Goal: Task Accomplishment & Management: Use online tool/utility

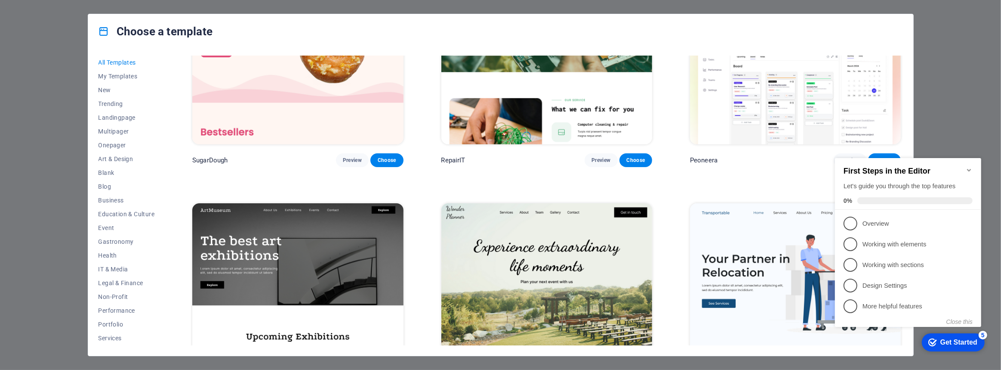
scroll to position [117, 0]
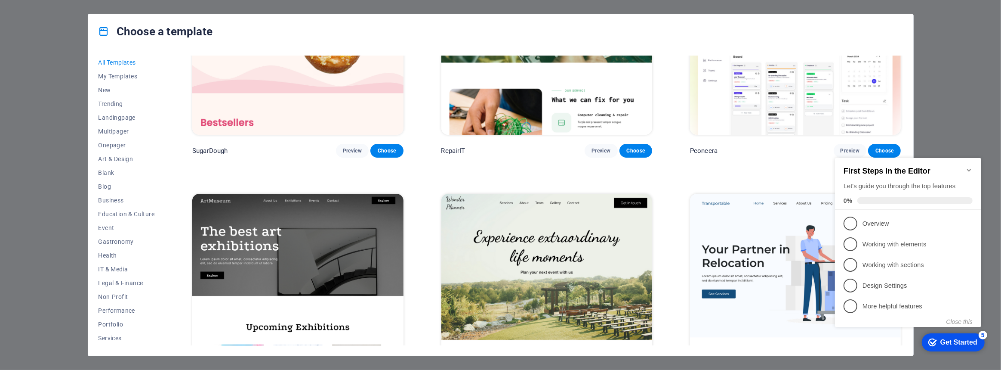
click at [967, 168] on icon "Minimize checklist" at bounding box center [969, 169] width 4 height 3
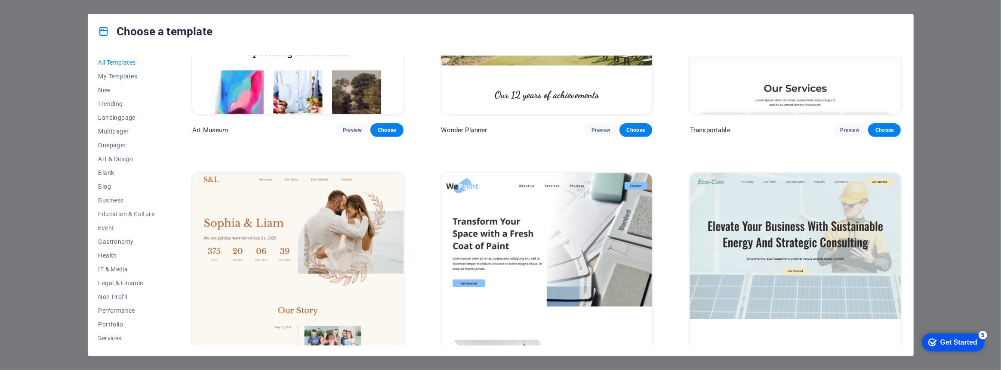
scroll to position [578, 0]
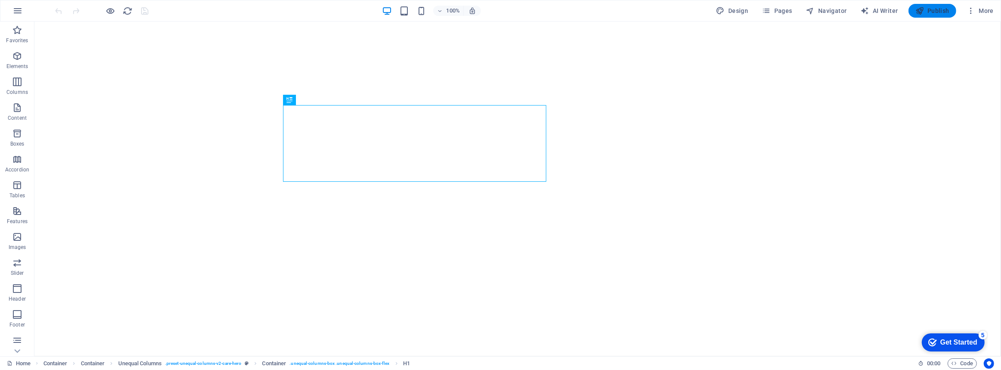
click at [936, 13] on span "Publish" at bounding box center [932, 10] width 34 height 9
